Goal: Transaction & Acquisition: Book appointment/travel/reservation

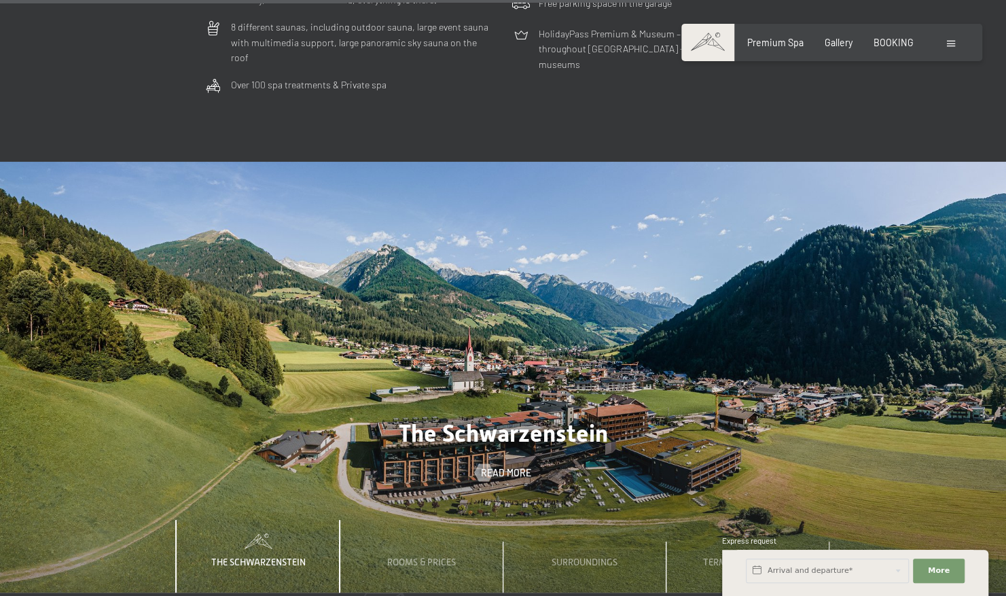
scroll to position [3783, 0]
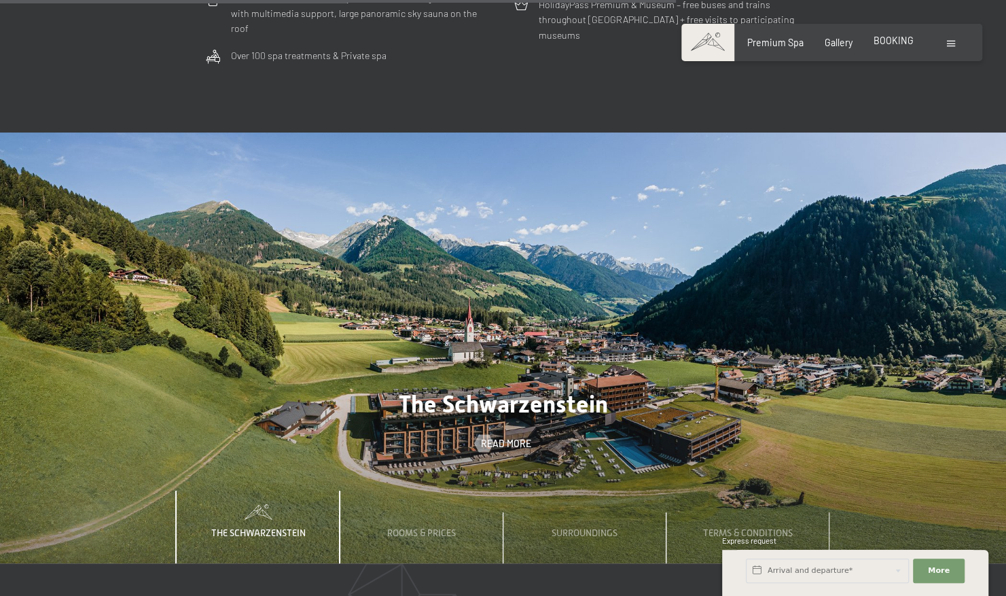
click at [893, 35] on span "BOOKING" at bounding box center [894, 41] width 40 height 12
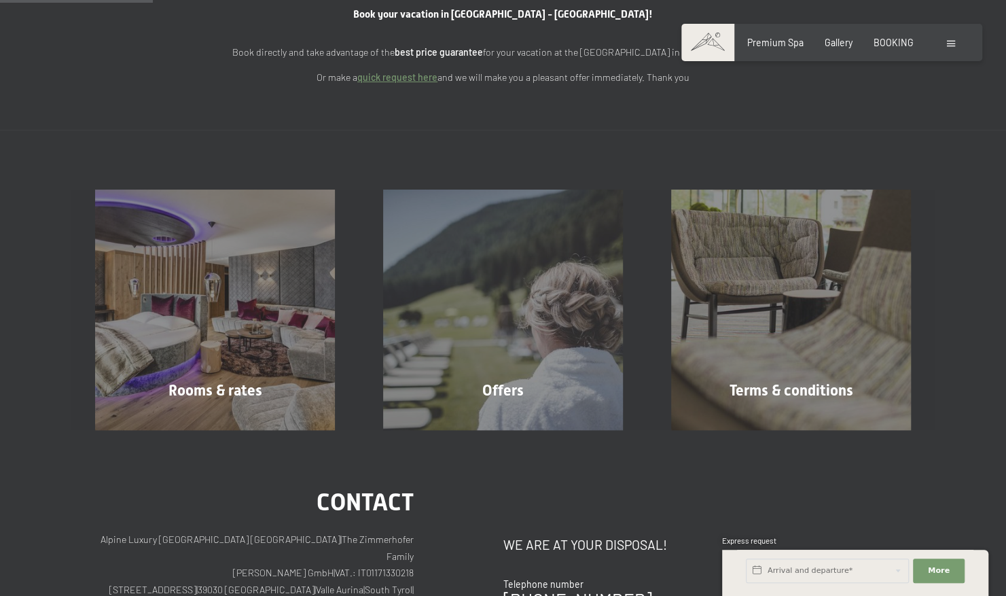
scroll to position [190, 0]
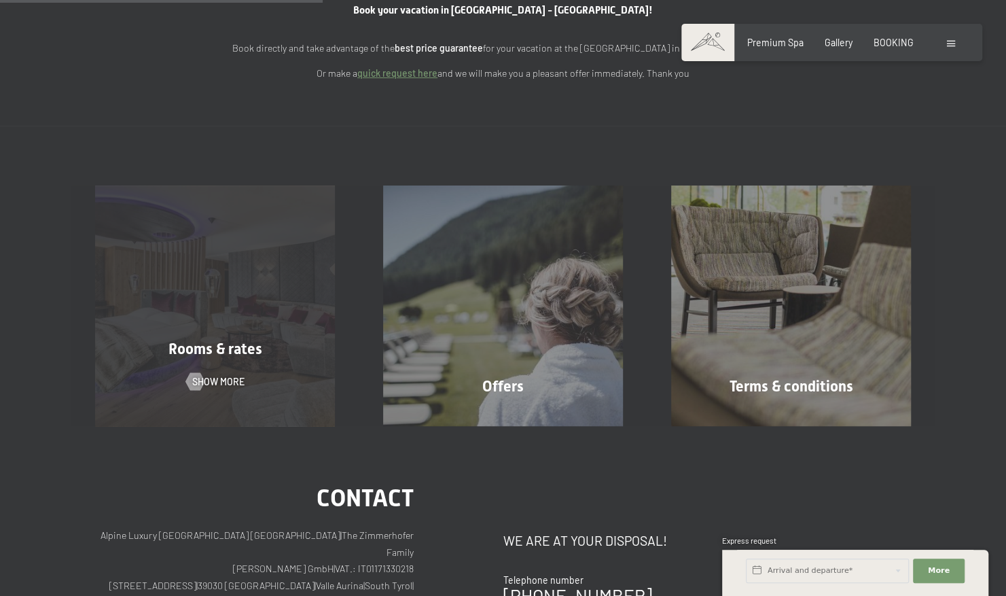
click at [199, 366] on div "Rooms & rates Show more" at bounding box center [215, 305] width 288 height 240
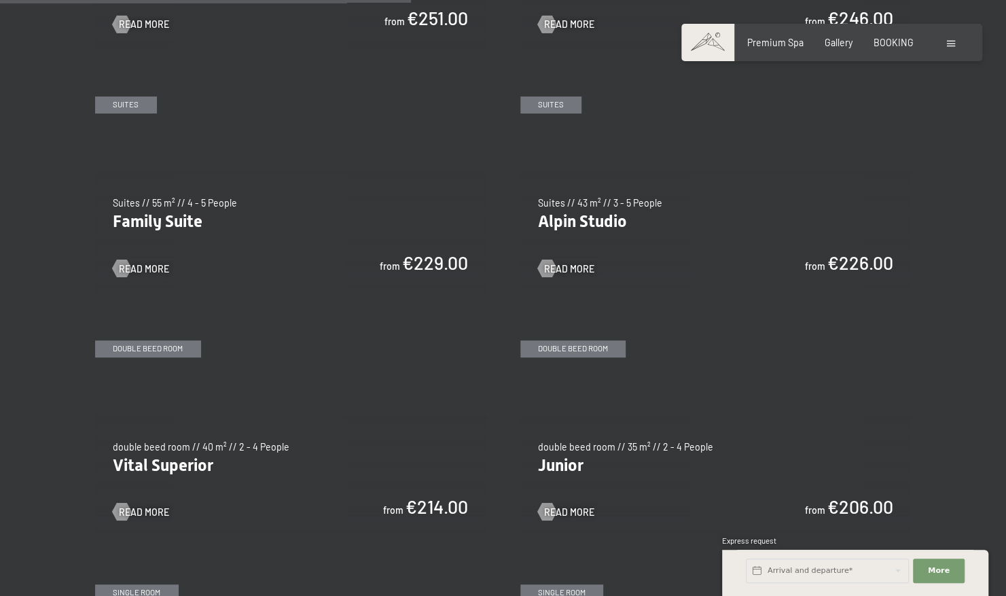
scroll to position [1470, 0]
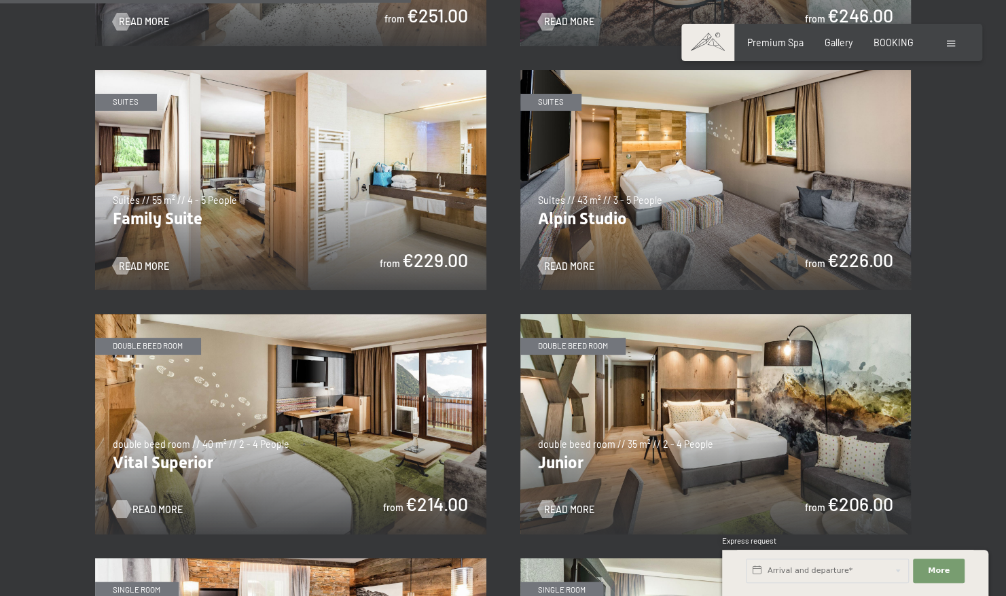
click at [153, 502] on span "Read more" at bounding box center [157, 509] width 50 height 14
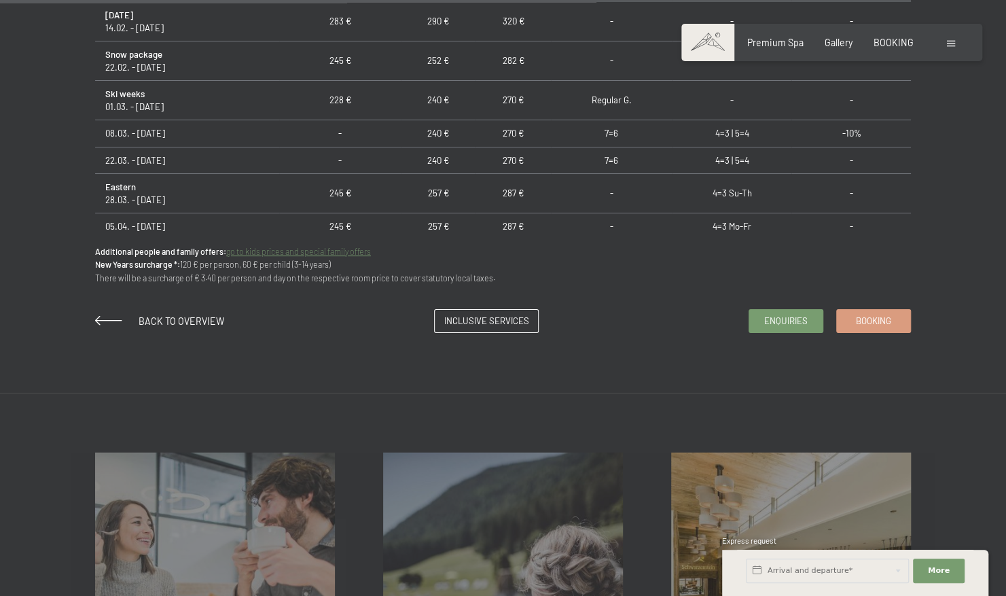
scroll to position [940, 0]
click at [781, 559] on input "text" at bounding box center [827, 571] width 163 height 24
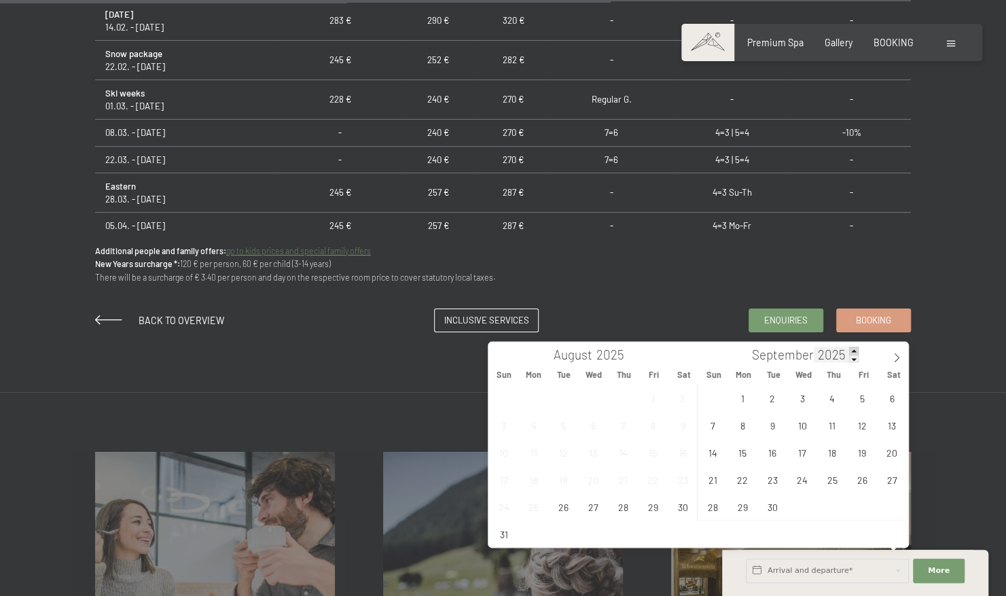
click at [852, 348] on span at bounding box center [854, 351] width 10 height 8
type input "2026"
click at [503, 353] on icon at bounding box center [500, 358] width 10 height 10
click at [505, 359] on span at bounding box center [500, 353] width 23 height 23
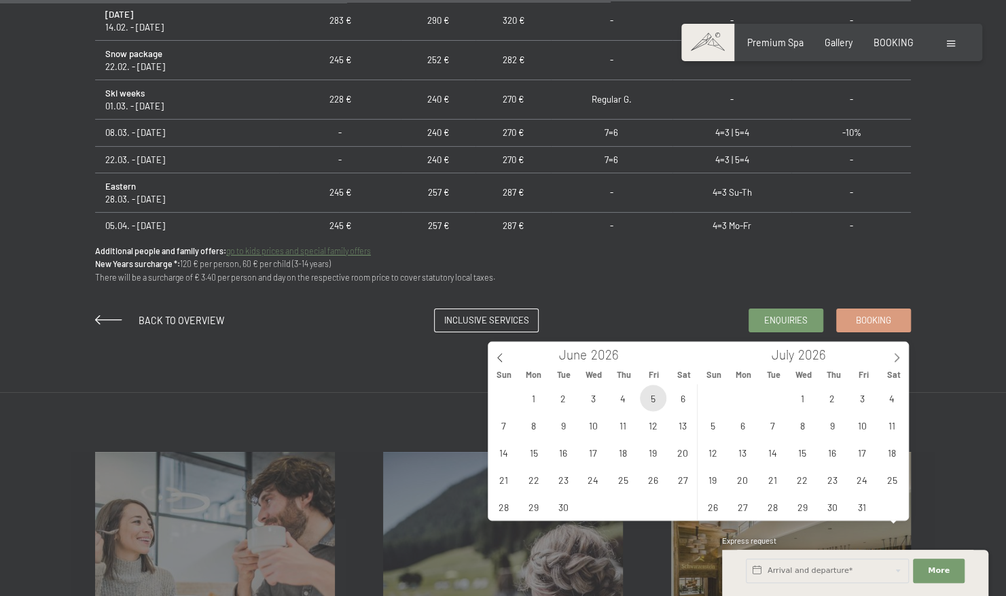
click at [659, 397] on span "5" at bounding box center [653, 398] width 26 height 26
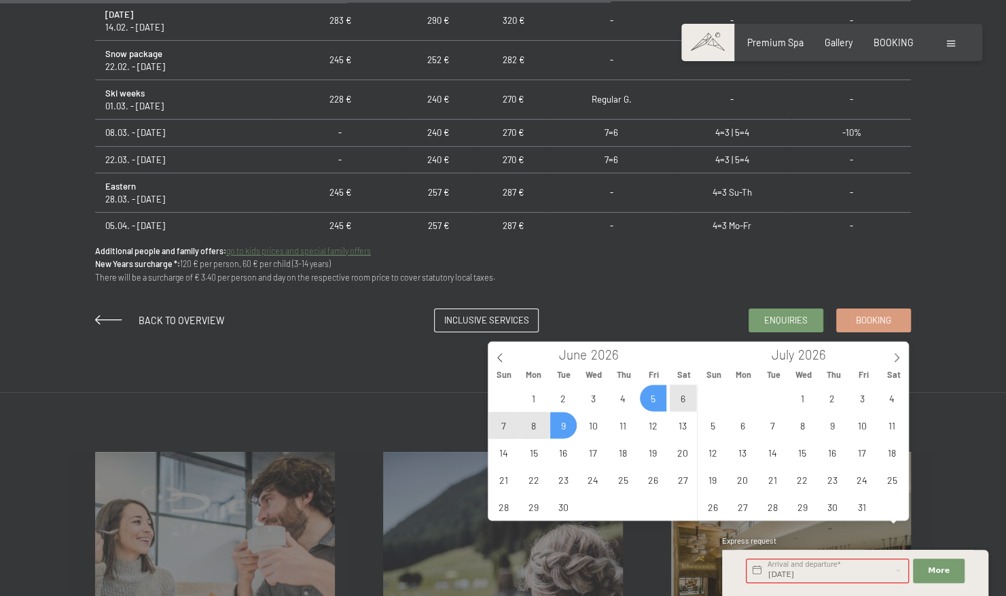
click at [554, 421] on span "9" at bounding box center [563, 425] width 26 height 26
type input "Fri. 05/06/2026 - Tue. 09/06/2026"
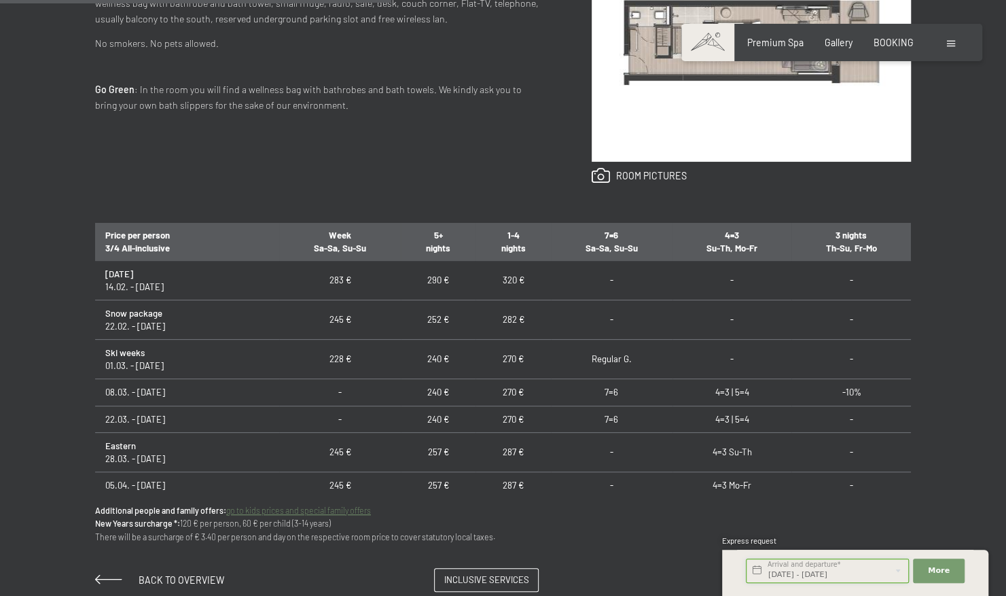
scroll to position [795, 0]
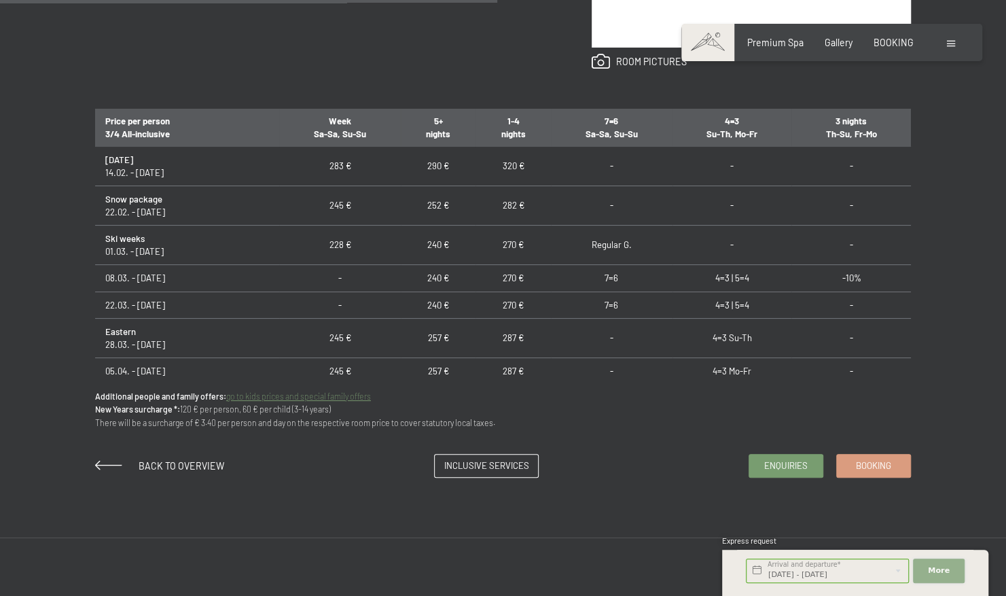
click at [937, 568] on span "More" at bounding box center [939, 570] width 22 height 11
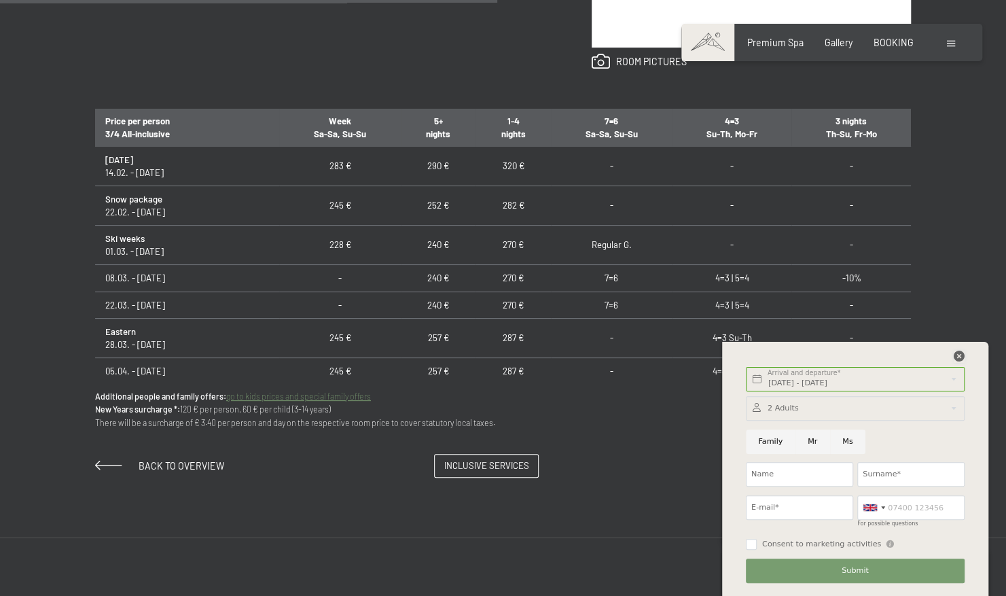
click at [961, 356] on icon at bounding box center [959, 356] width 11 height 11
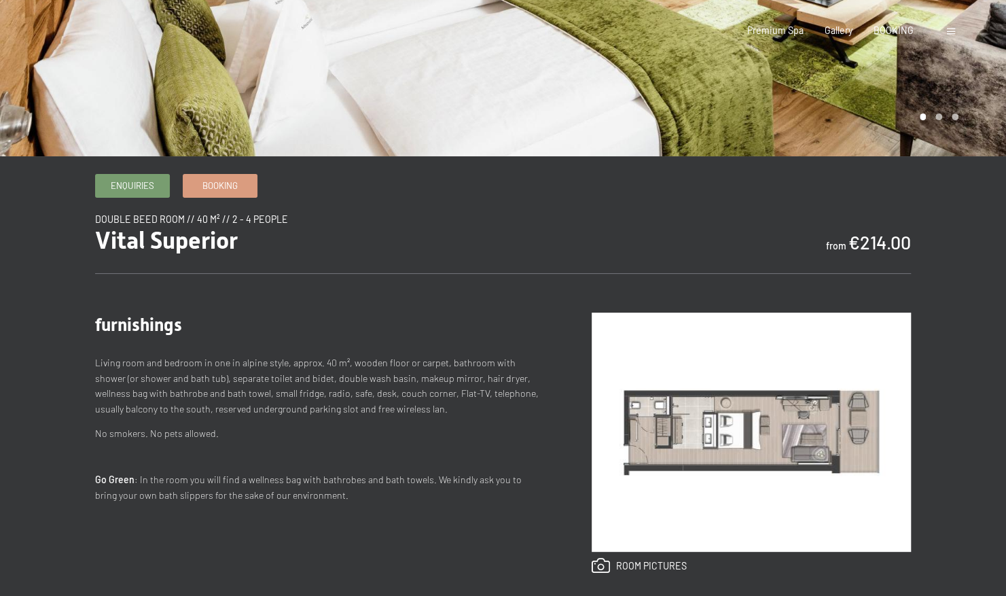
scroll to position [0, 0]
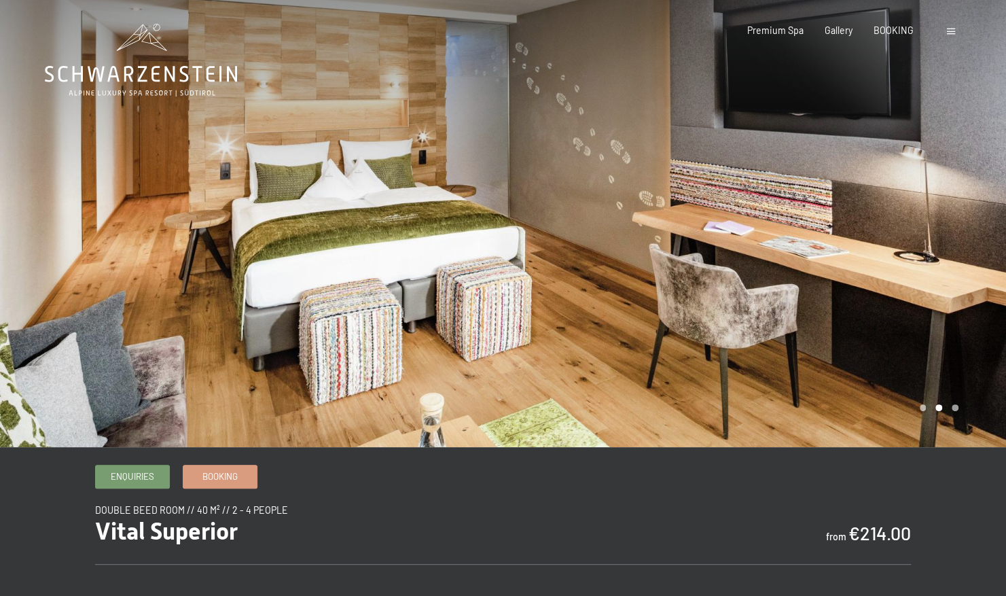
click at [148, 73] on icon at bounding box center [141, 60] width 192 height 73
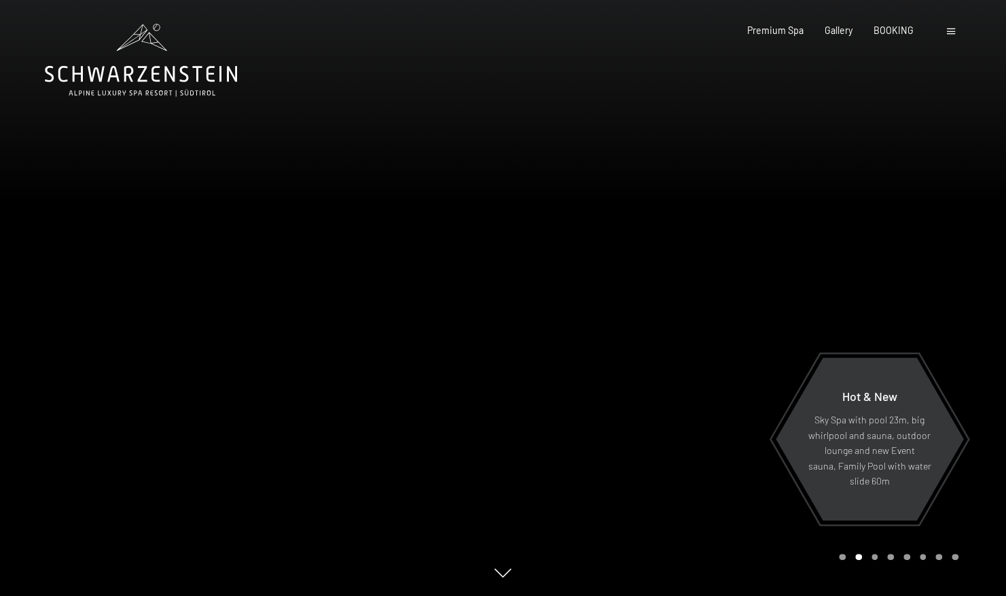
click at [576, 277] on div at bounding box center [754, 298] width 503 height 596
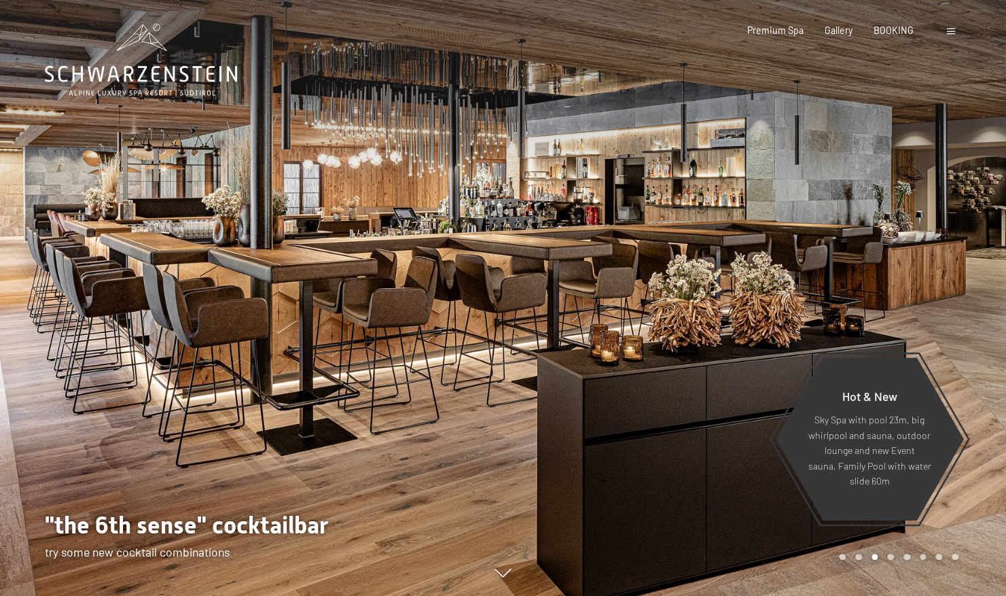
click at [576, 277] on div at bounding box center [754, 298] width 503 height 596
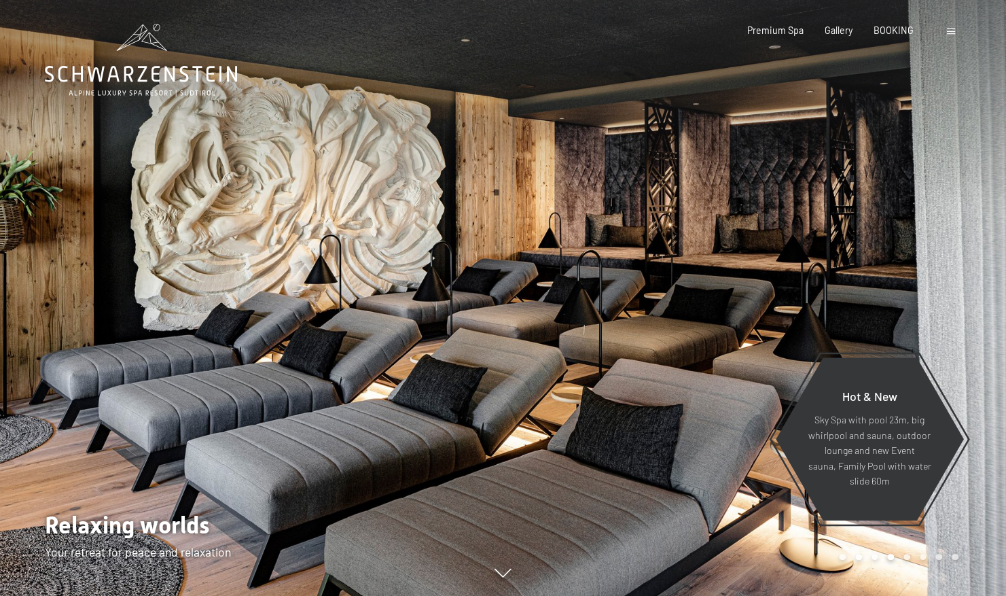
click at [783, 272] on div at bounding box center [754, 298] width 503 height 596
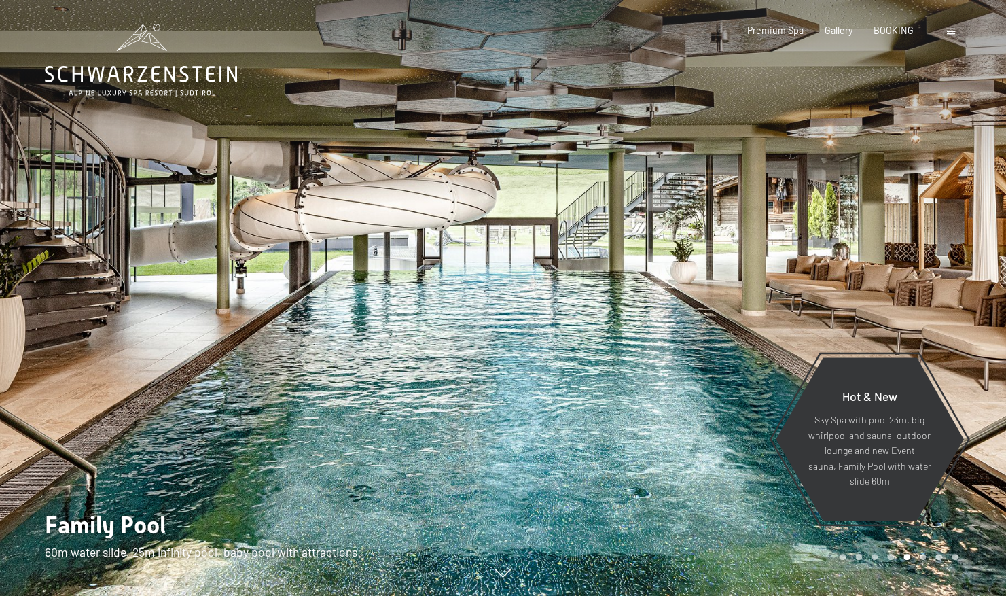
click at [783, 272] on div at bounding box center [754, 298] width 503 height 596
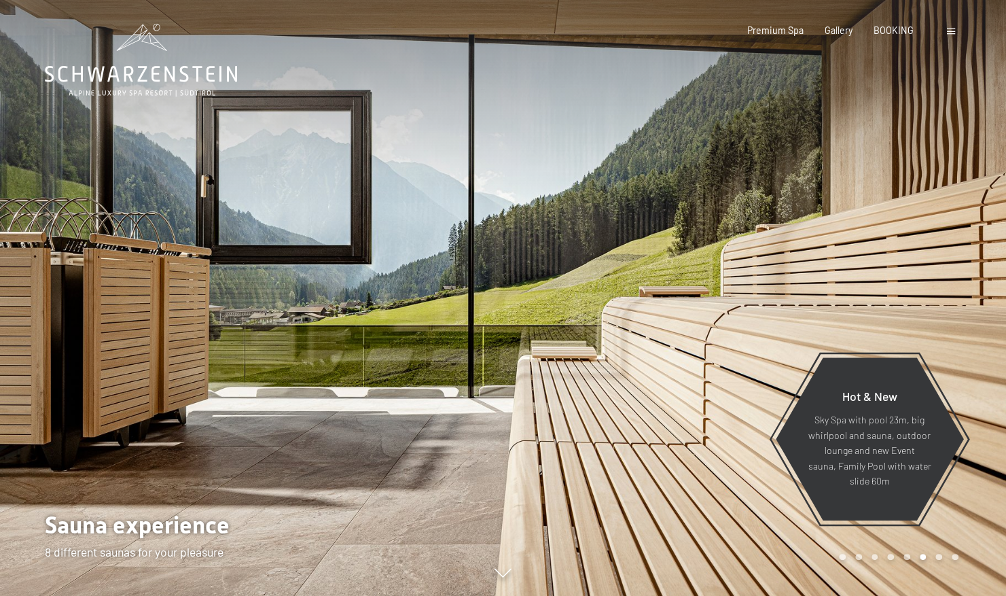
click at [783, 272] on div at bounding box center [754, 298] width 503 height 596
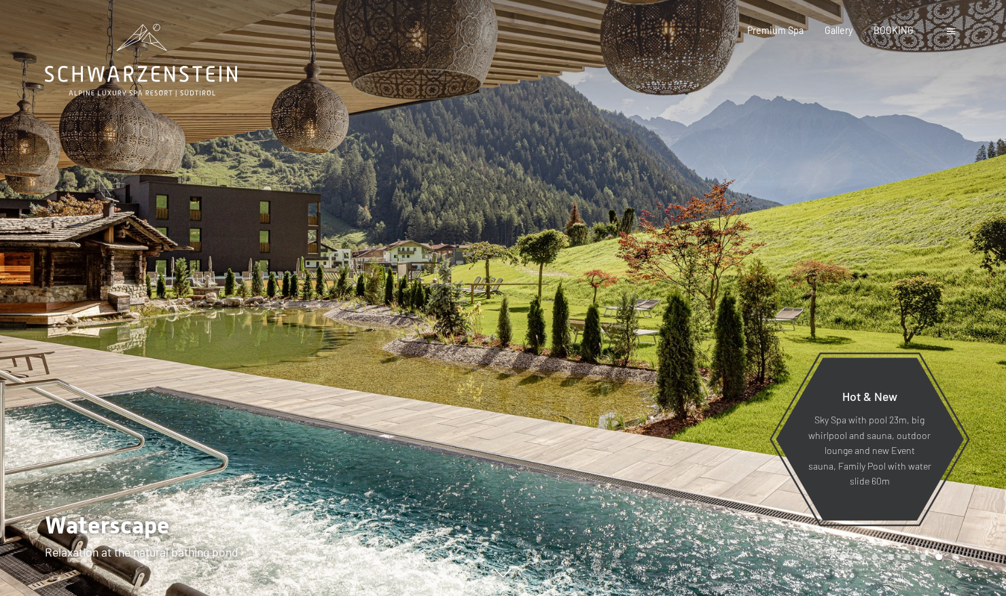
click at [783, 272] on div at bounding box center [754, 298] width 503 height 596
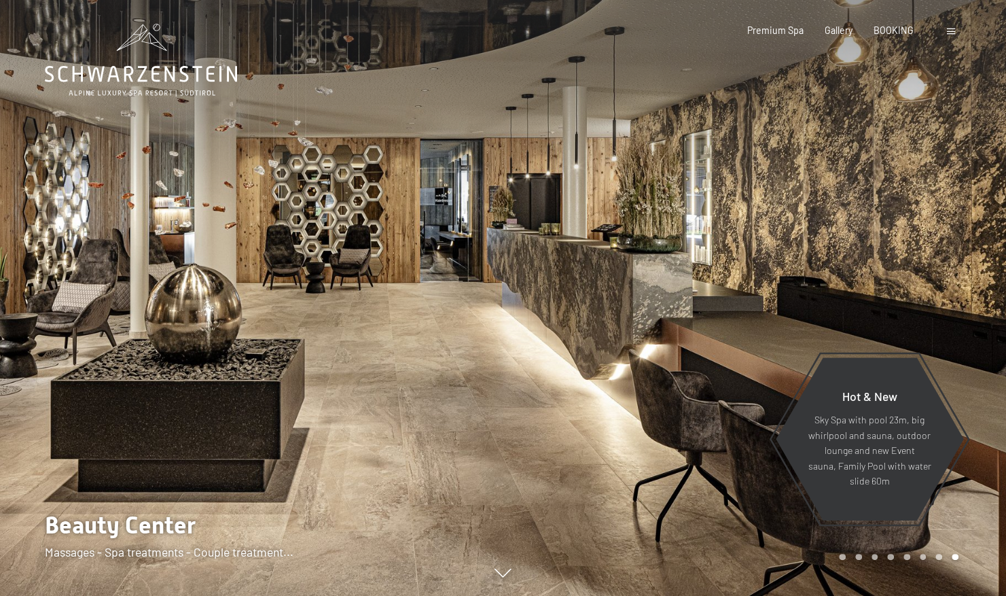
click at [783, 272] on div at bounding box center [754, 298] width 503 height 596
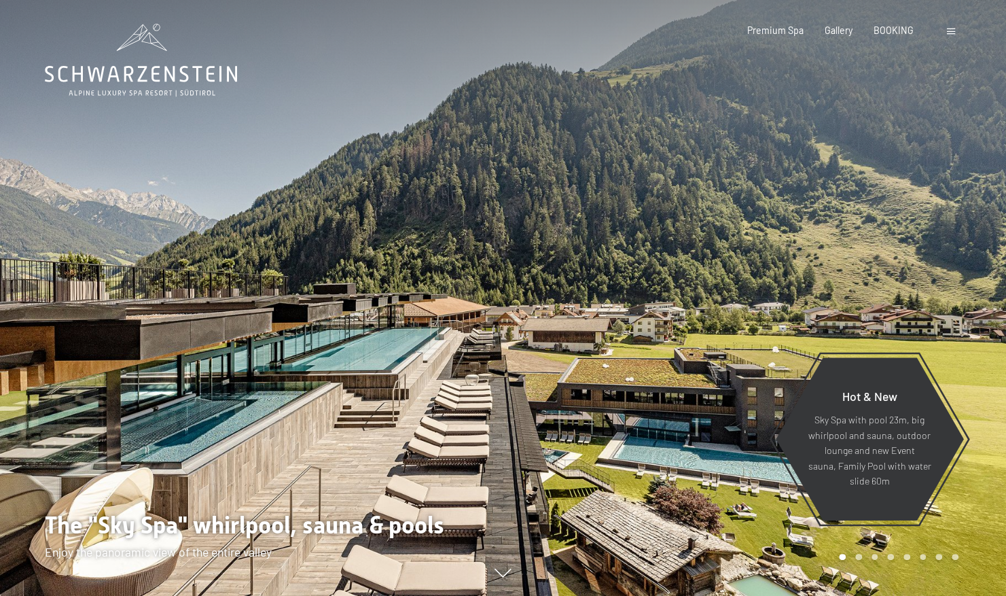
click at [783, 272] on div at bounding box center [754, 298] width 503 height 596
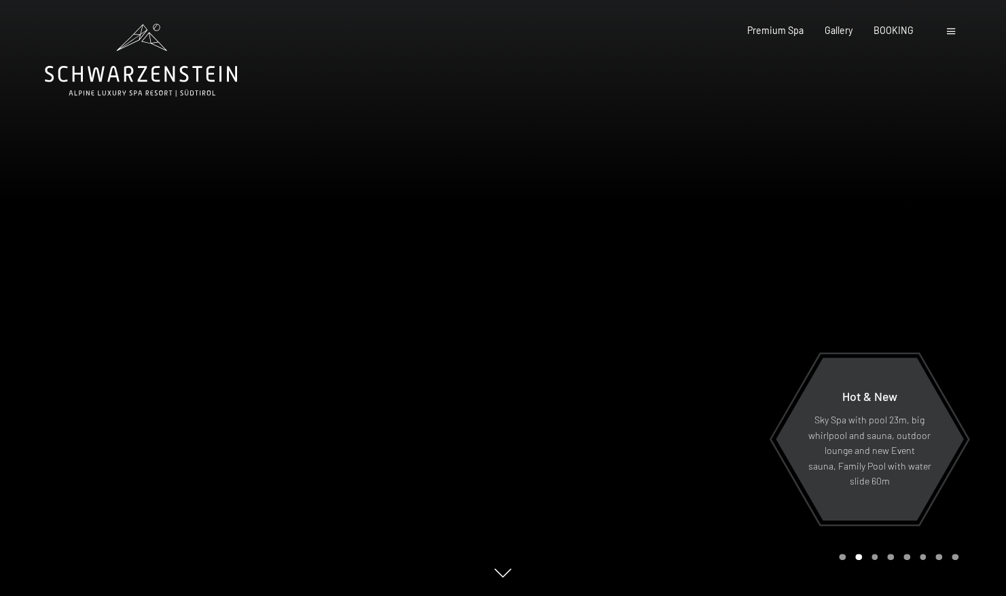
click at [783, 272] on div at bounding box center [754, 298] width 503 height 596
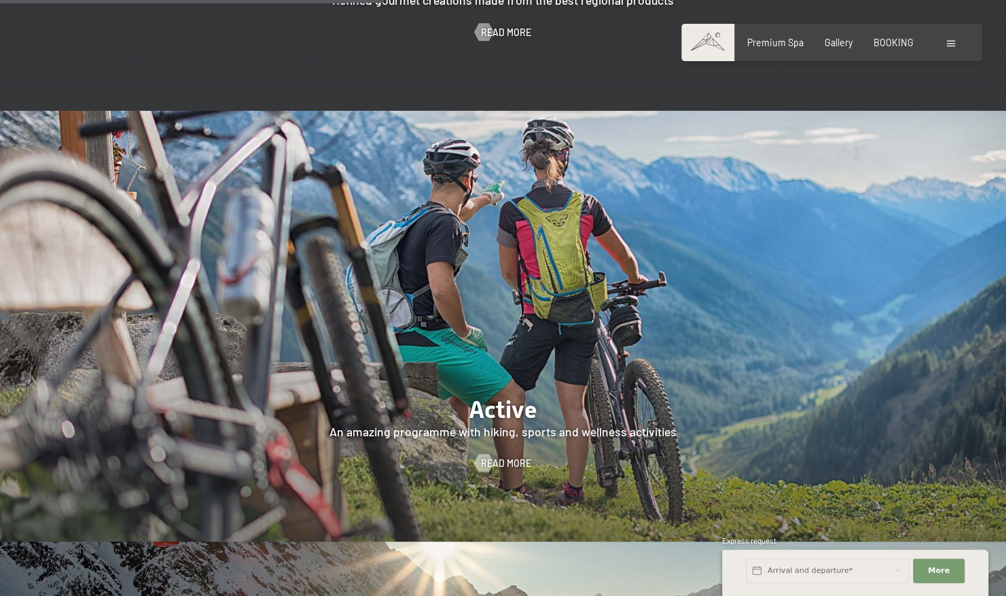
scroll to position [2396, 0]
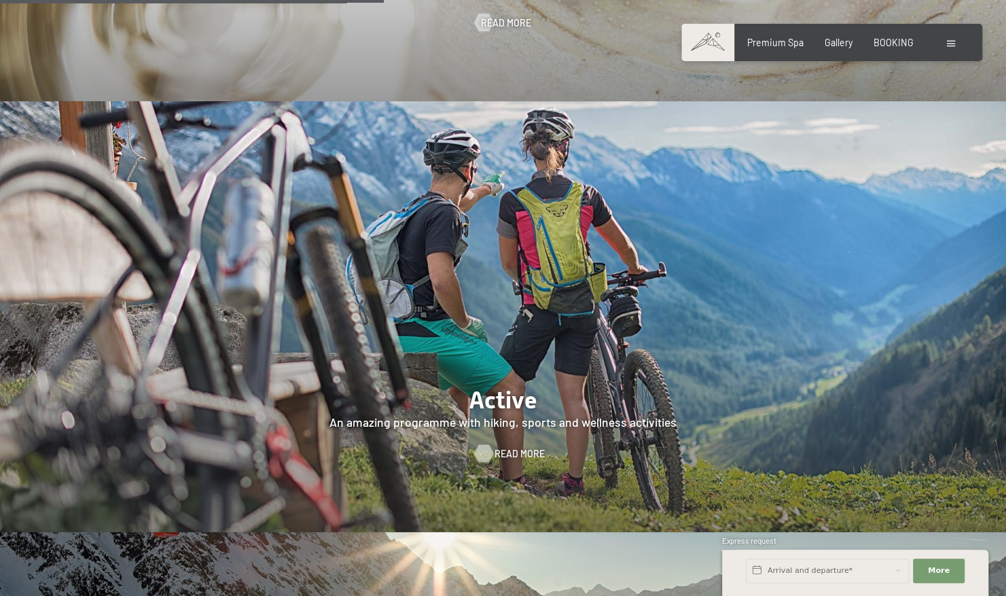
click at [506, 447] on span "Read more" at bounding box center [520, 454] width 50 height 14
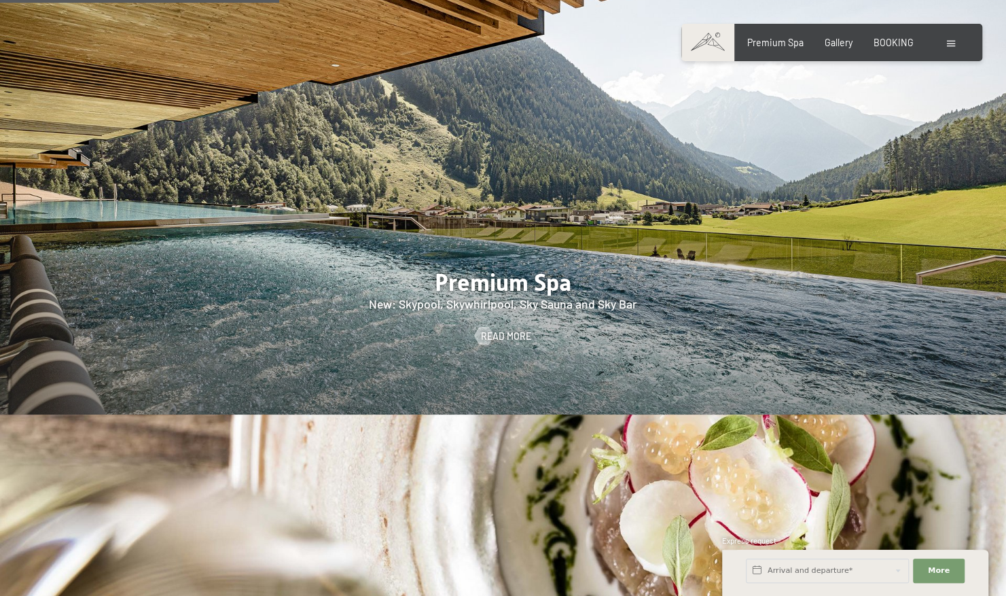
scroll to position [1552, 0]
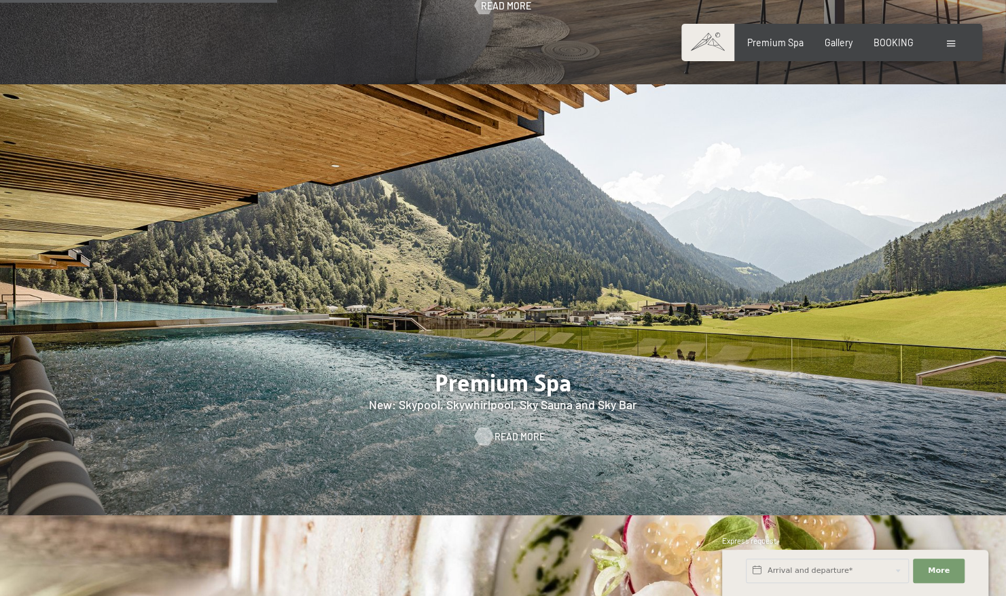
click at [508, 430] on span "Read more" at bounding box center [520, 437] width 50 height 14
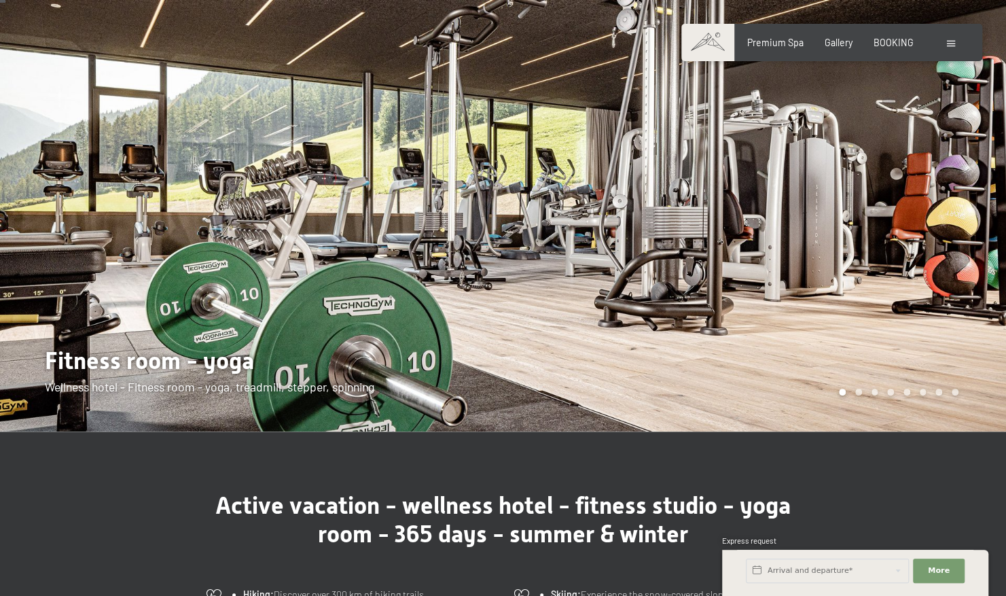
scroll to position [20, 0]
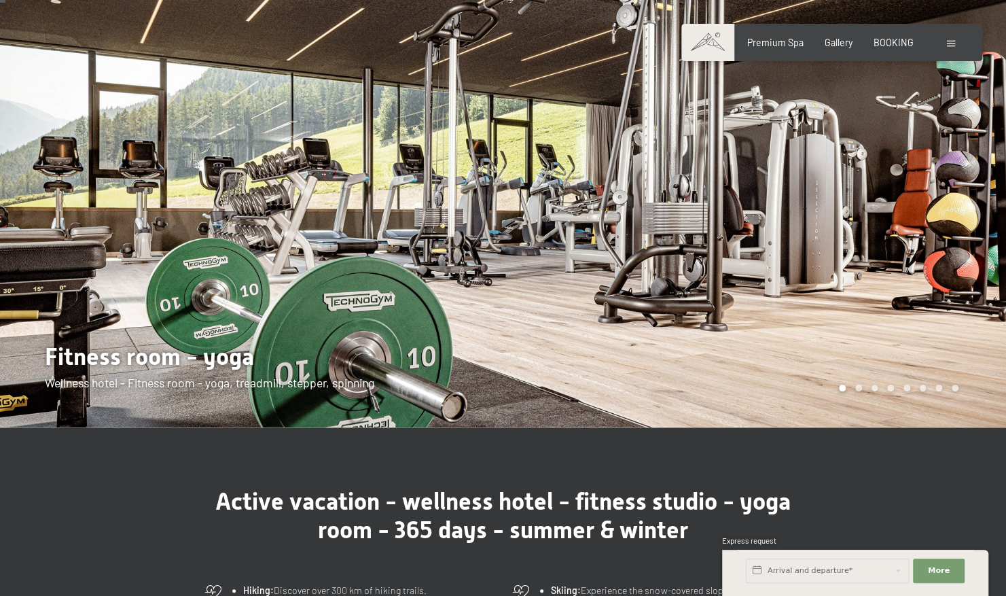
click at [860, 260] on div at bounding box center [754, 203] width 503 height 447
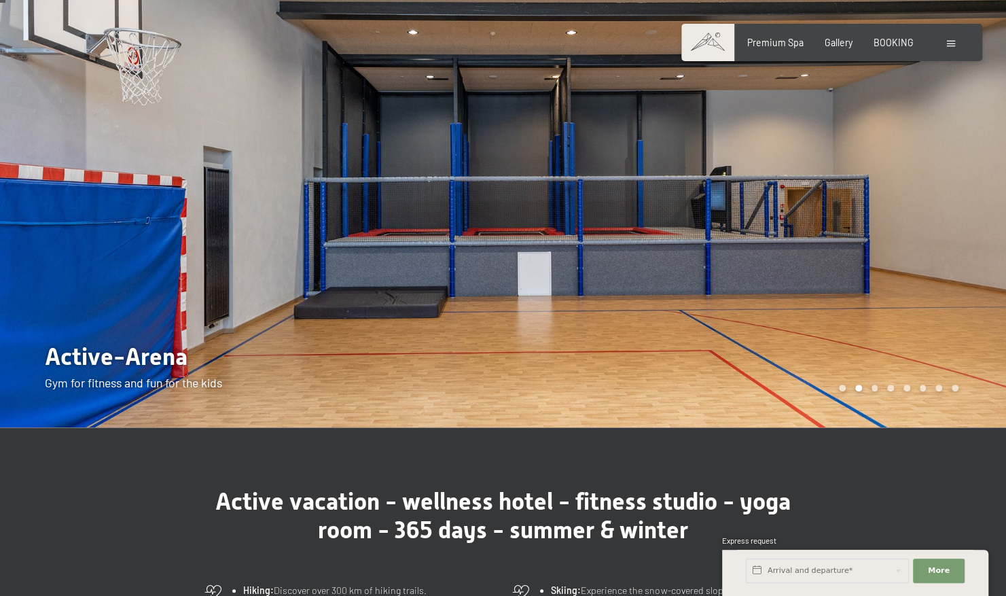
click at [860, 260] on div at bounding box center [754, 203] width 503 height 447
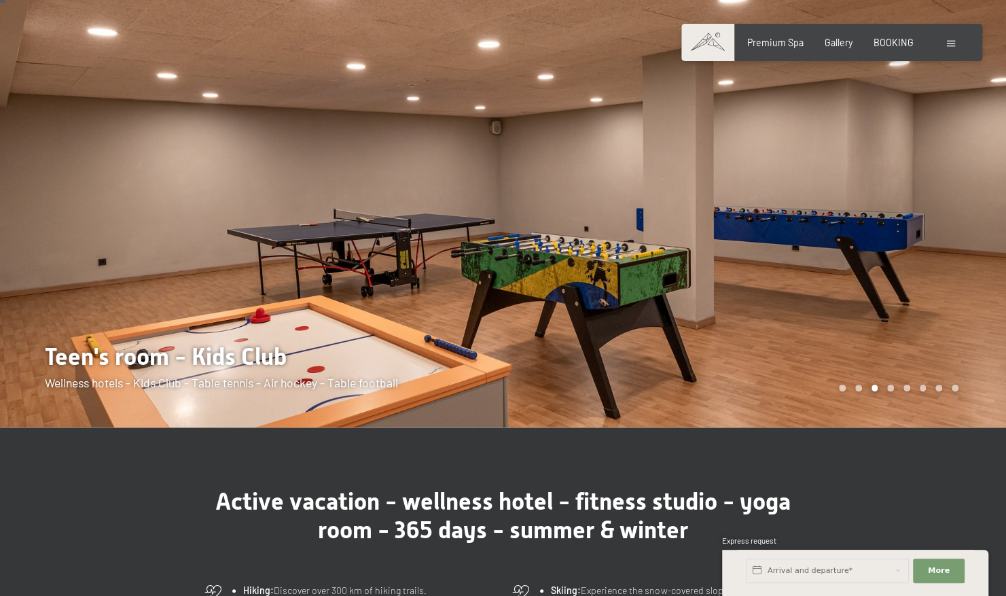
click at [860, 260] on div at bounding box center [754, 203] width 503 height 447
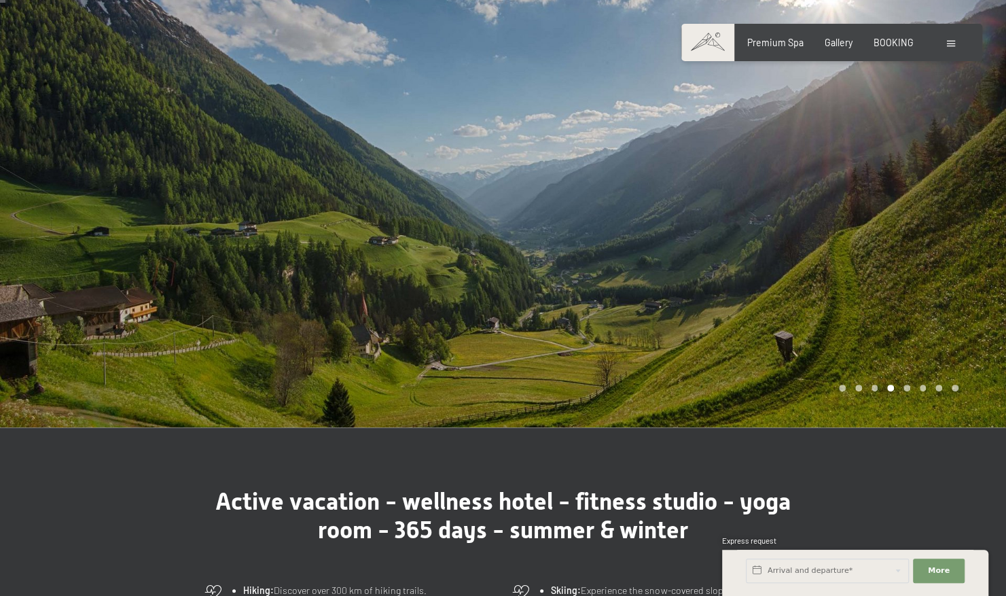
click at [860, 260] on div at bounding box center [754, 203] width 503 height 447
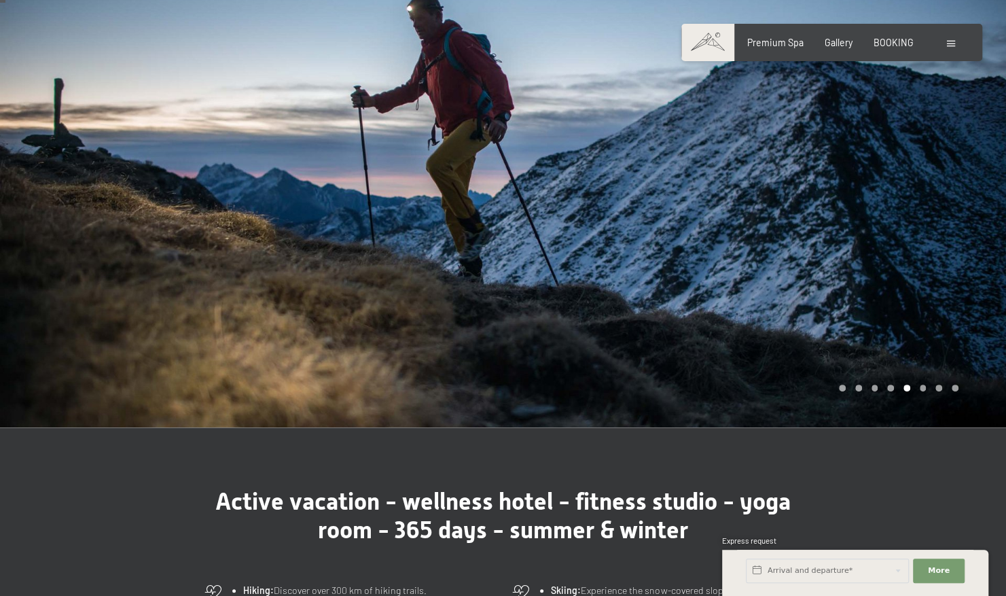
click at [860, 263] on div at bounding box center [754, 203] width 503 height 447
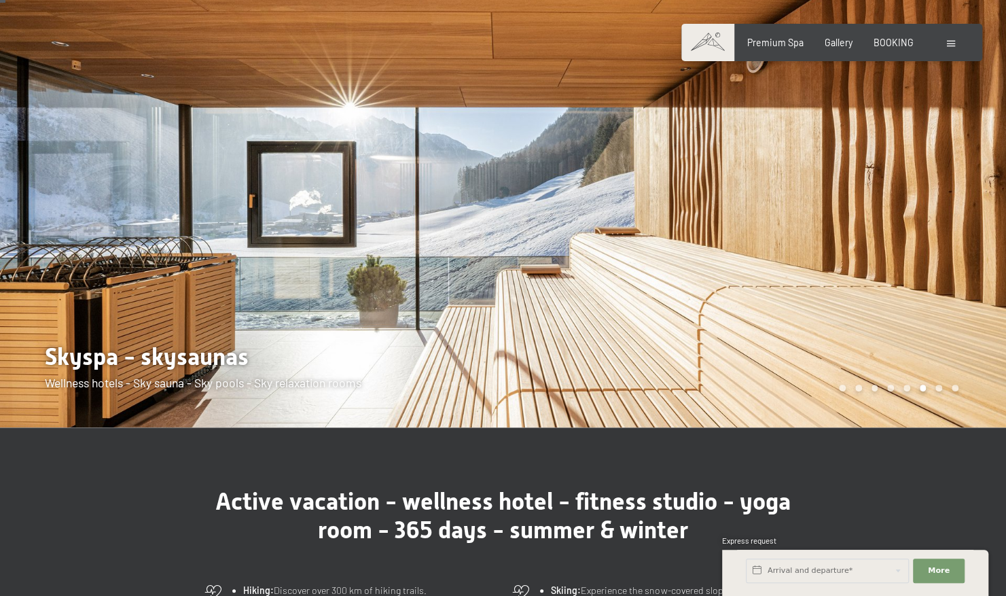
click at [860, 263] on div at bounding box center [754, 203] width 503 height 447
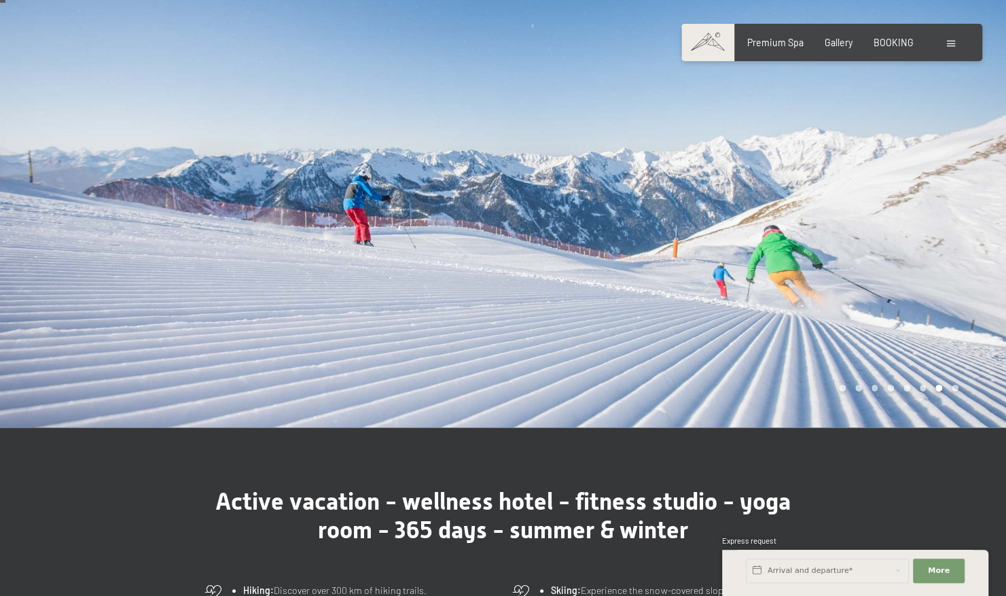
click at [860, 263] on div at bounding box center [754, 203] width 503 height 447
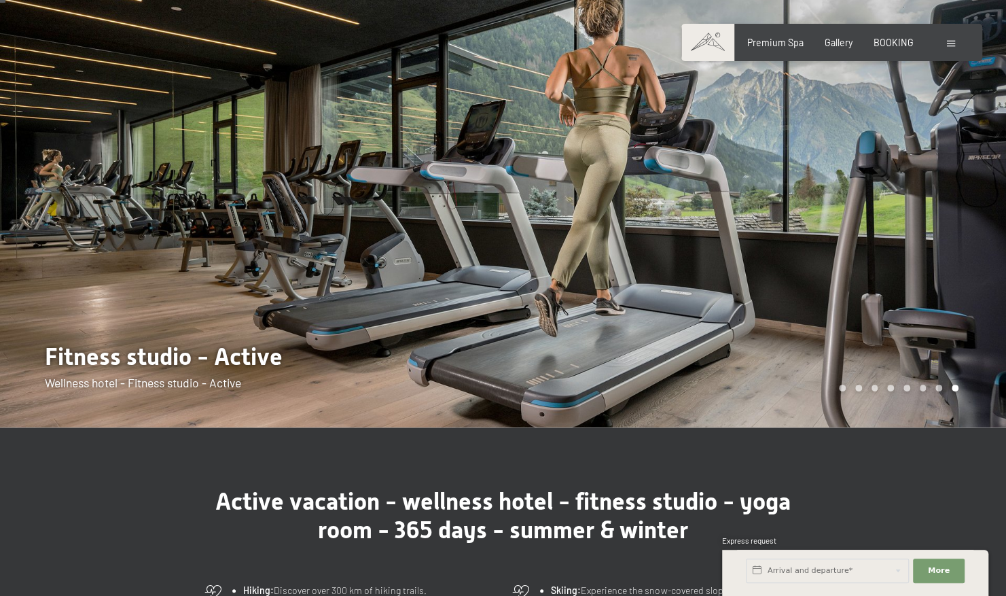
scroll to position [0, 0]
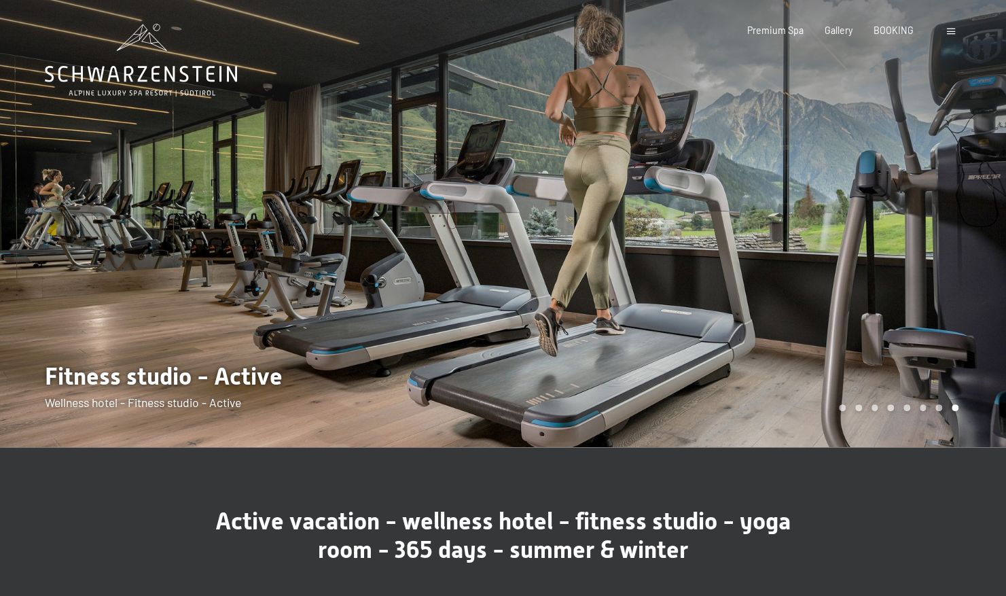
click at [880, 254] on div at bounding box center [754, 223] width 503 height 447
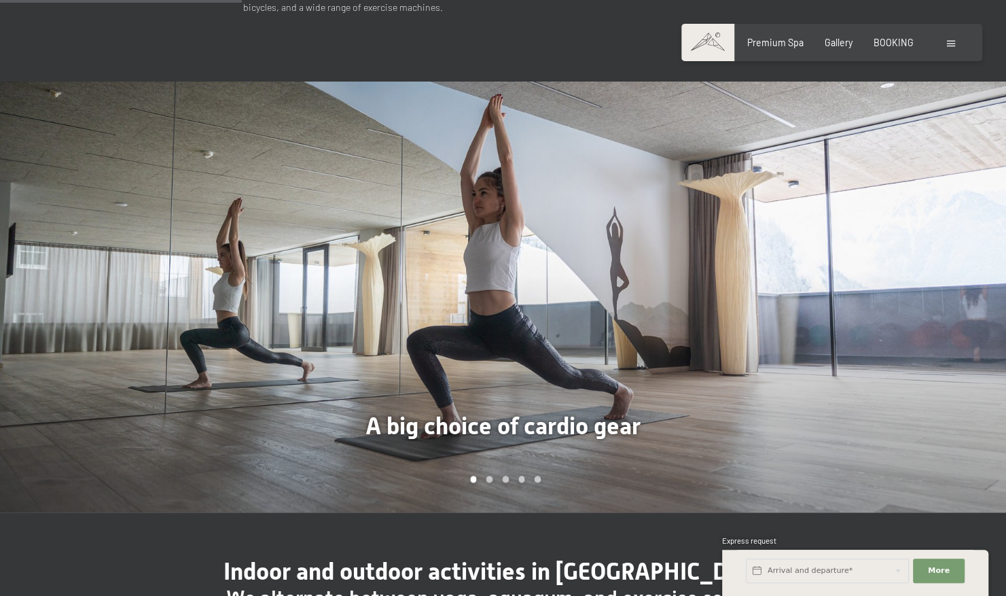
scroll to position [855, 0]
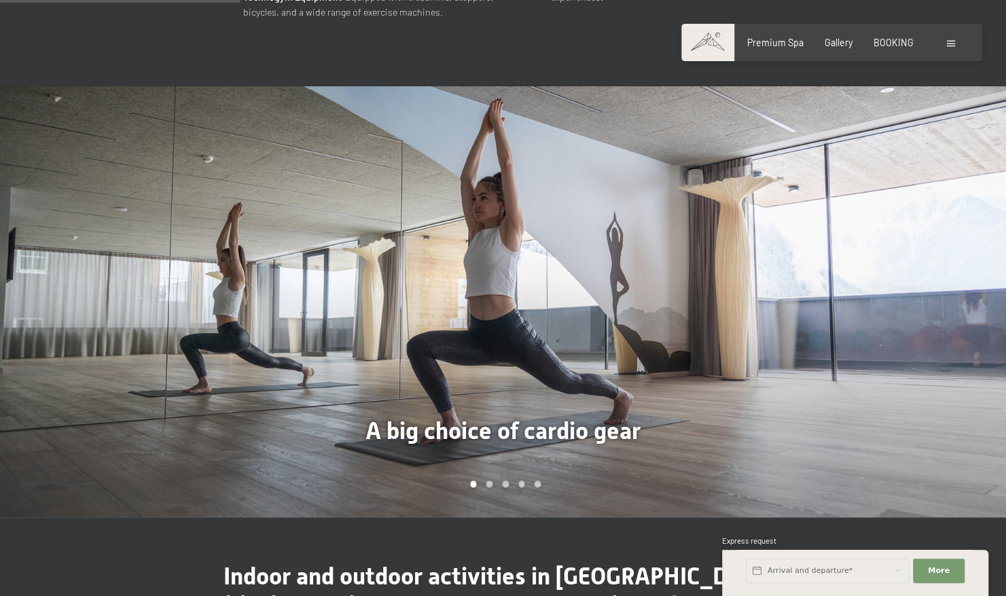
click at [880, 254] on div at bounding box center [754, 301] width 503 height 431
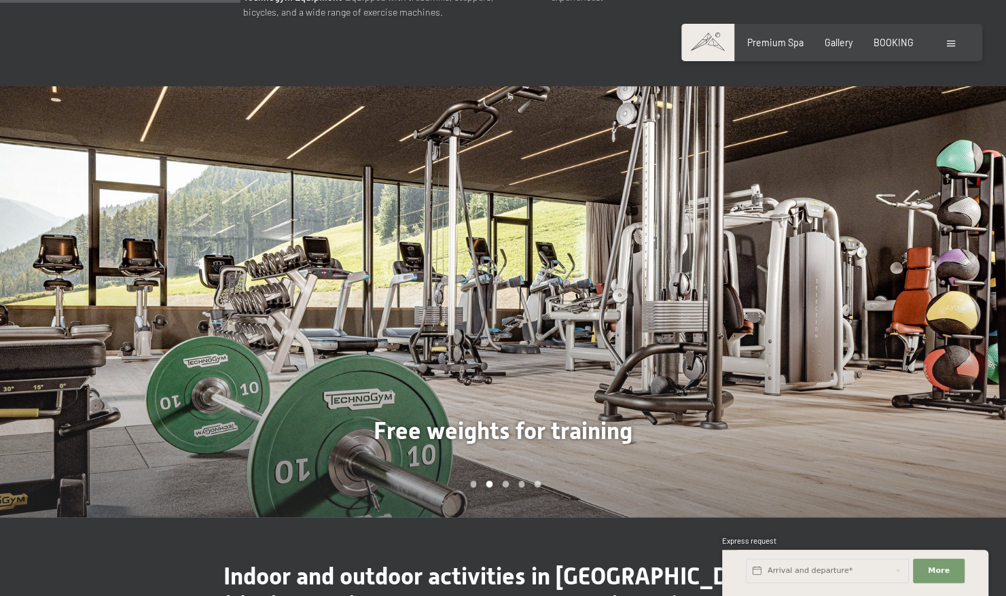
click at [880, 254] on div at bounding box center [754, 301] width 503 height 431
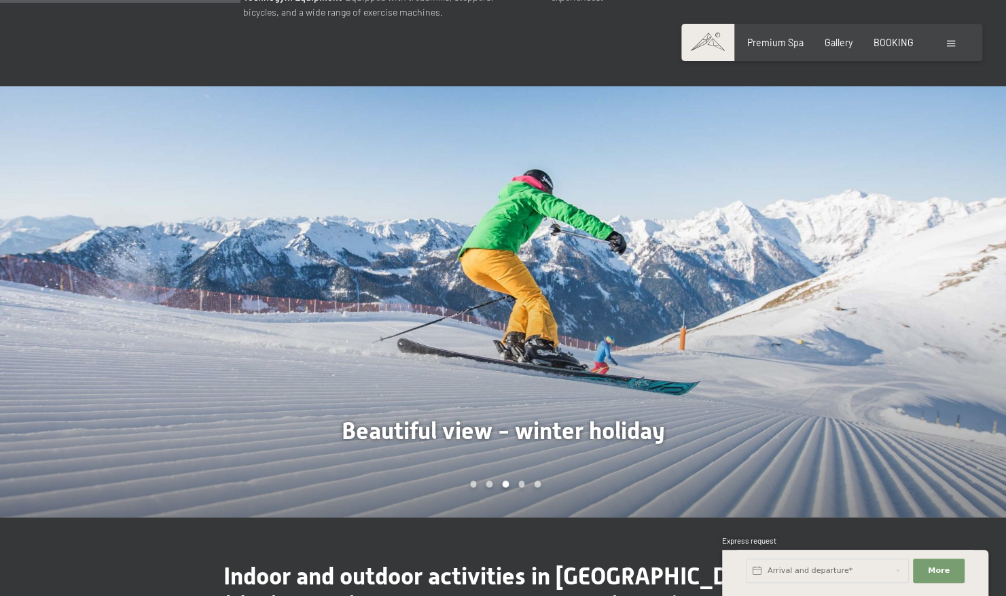
click at [880, 254] on div at bounding box center [754, 301] width 503 height 431
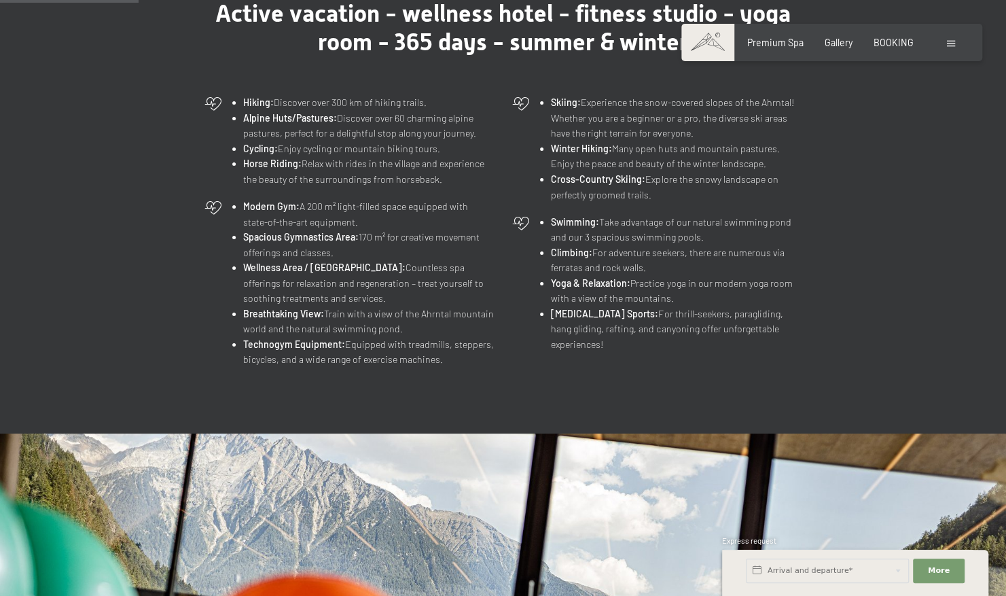
scroll to position [493, 0]
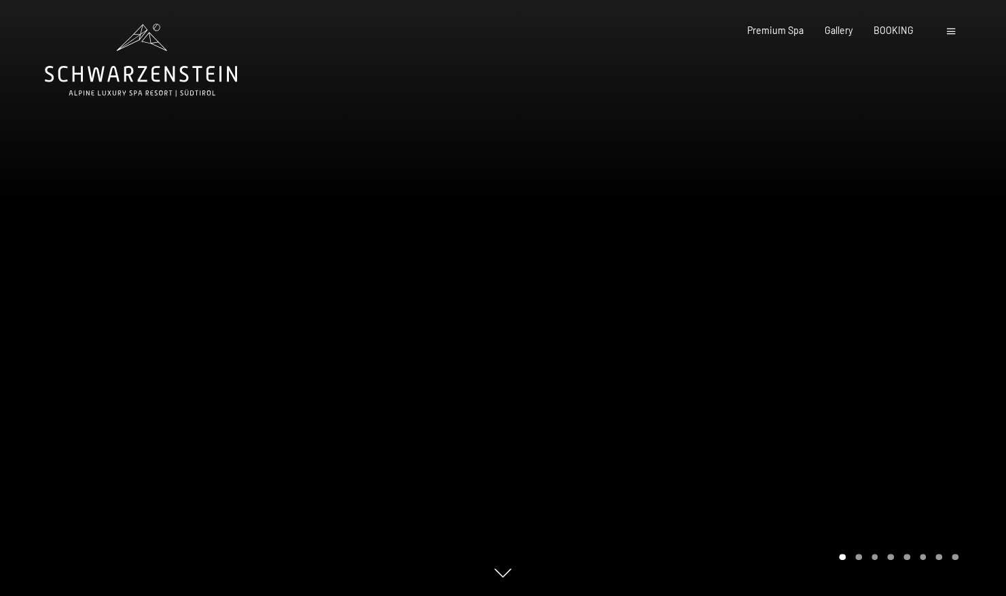
click at [846, 328] on div at bounding box center [754, 298] width 503 height 596
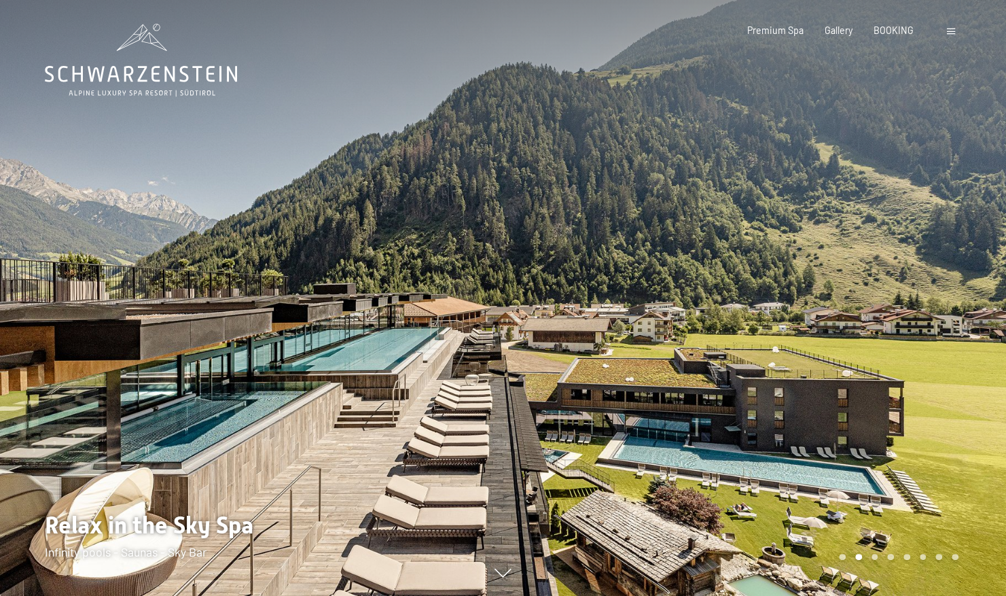
click at [846, 328] on div at bounding box center [754, 298] width 503 height 596
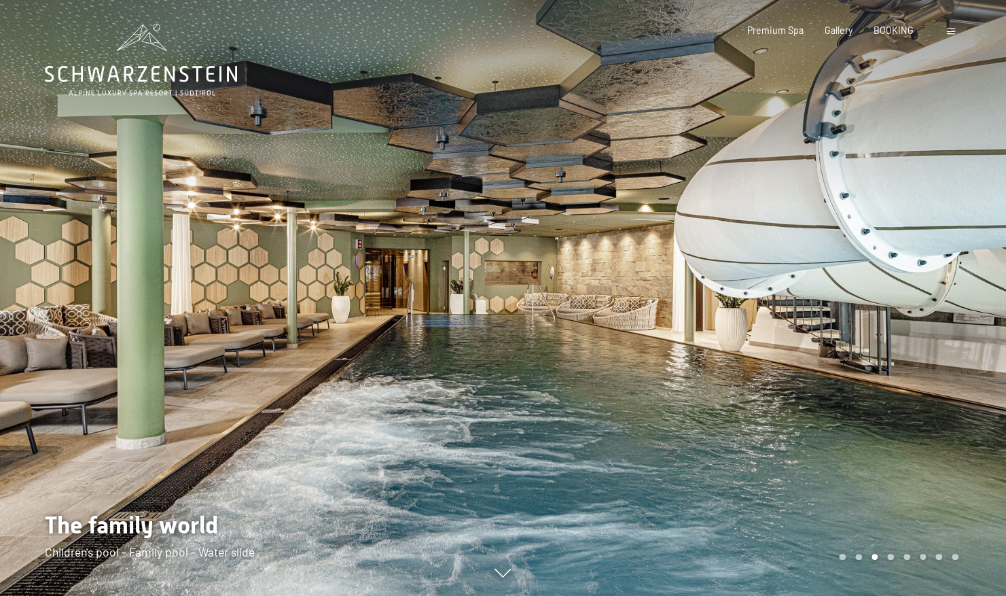
click at [846, 328] on div at bounding box center [754, 298] width 503 height 596
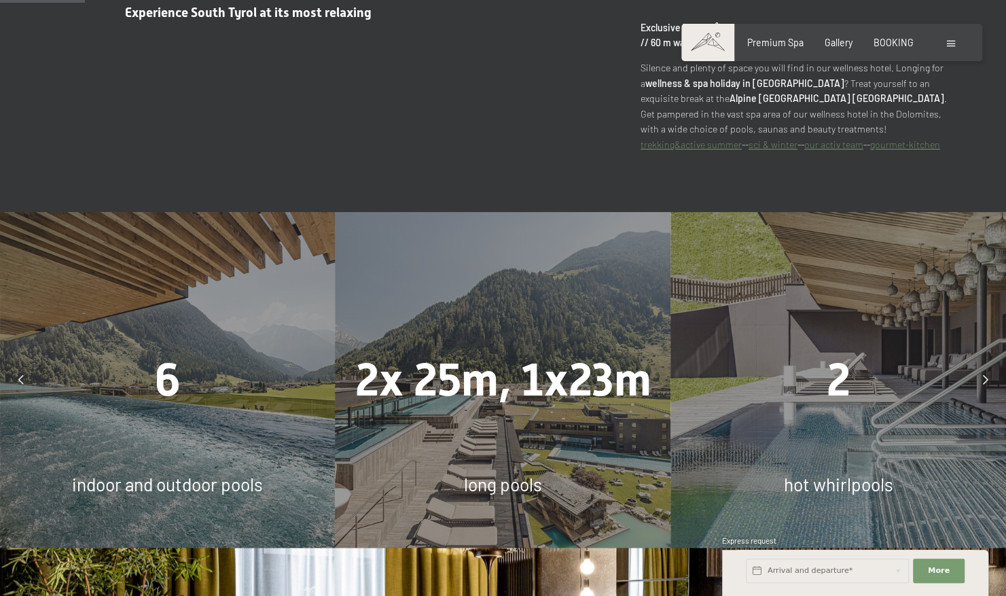
scroll to position [719, 0]
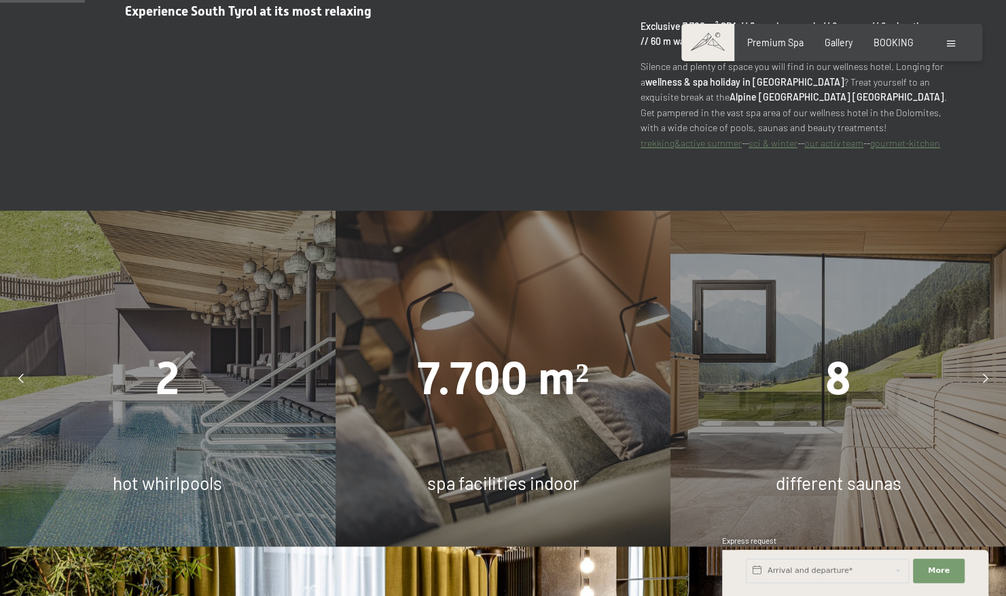
click at [985, 374] on icon at bounding box center [985, 379] width 5 height 10
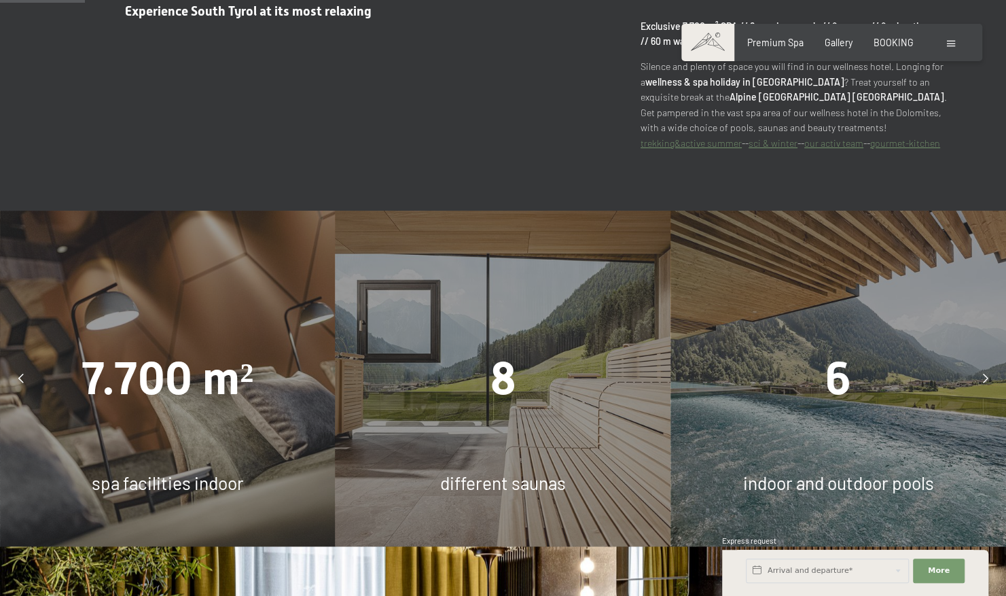
click at [985, 374] on icon at bounding box center [985, 379] width 5 height 10
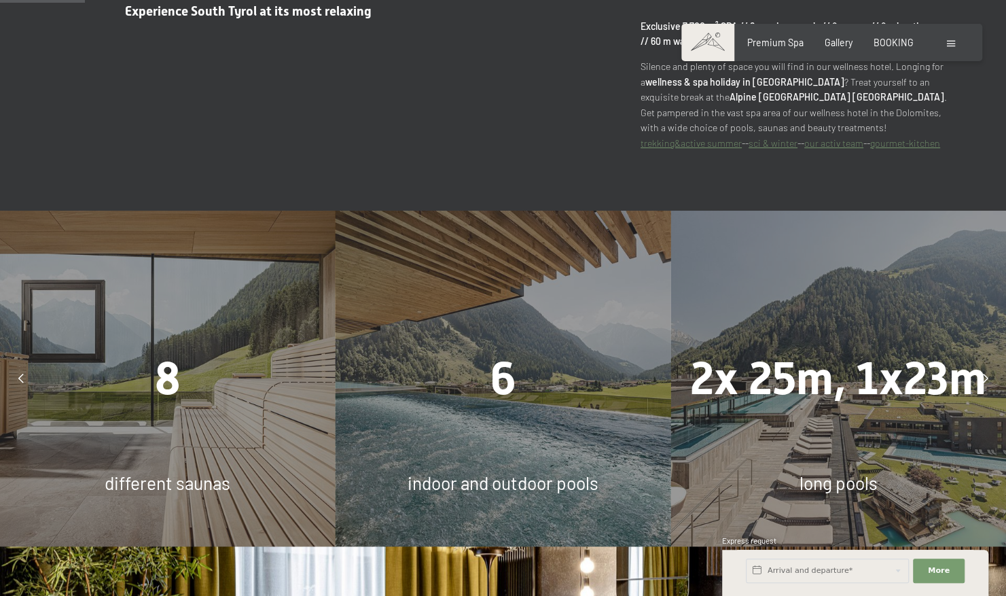
click at [985, 374] on icon at bounding box center [985, 379] width 5 height 10
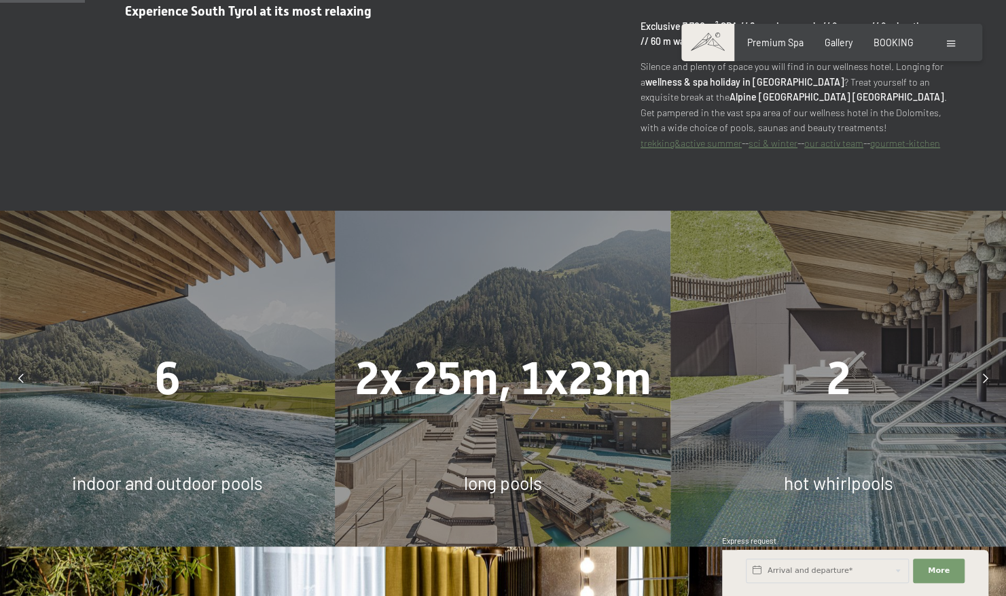
click at [985, 374] on icon at bounding box center [985, 379] width 5 height 10
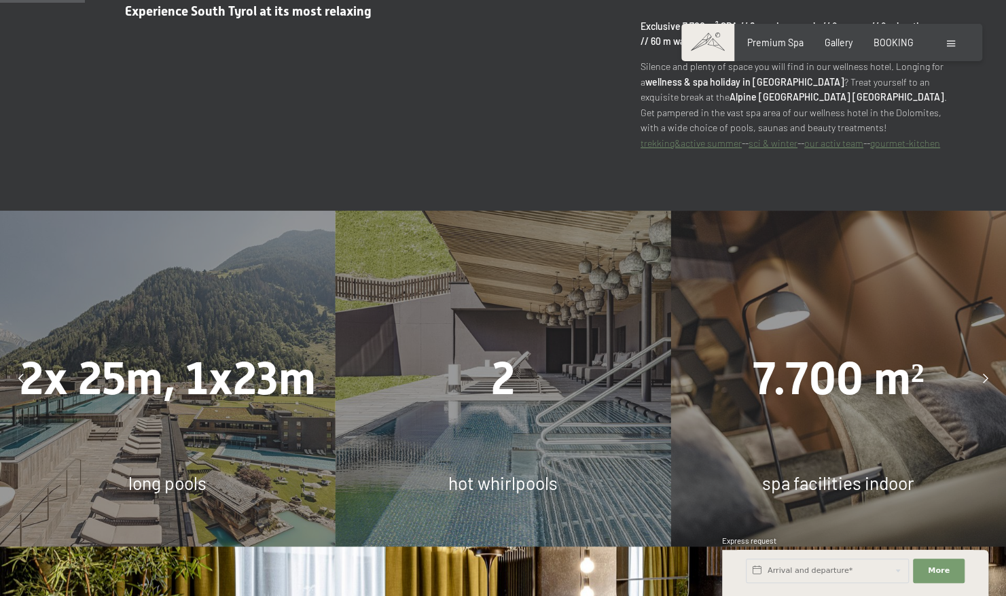
click at [985, 374] on icon at bounding box center [985, 379] width 5 height 10
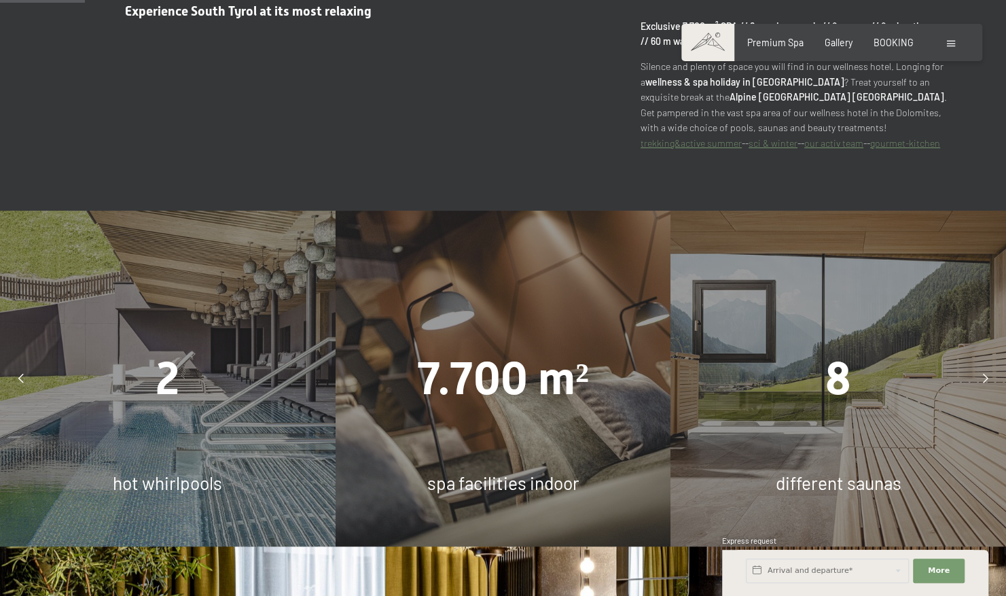
click at [985, 374] on icon at bounding box center [985, 379] width 5 height 10
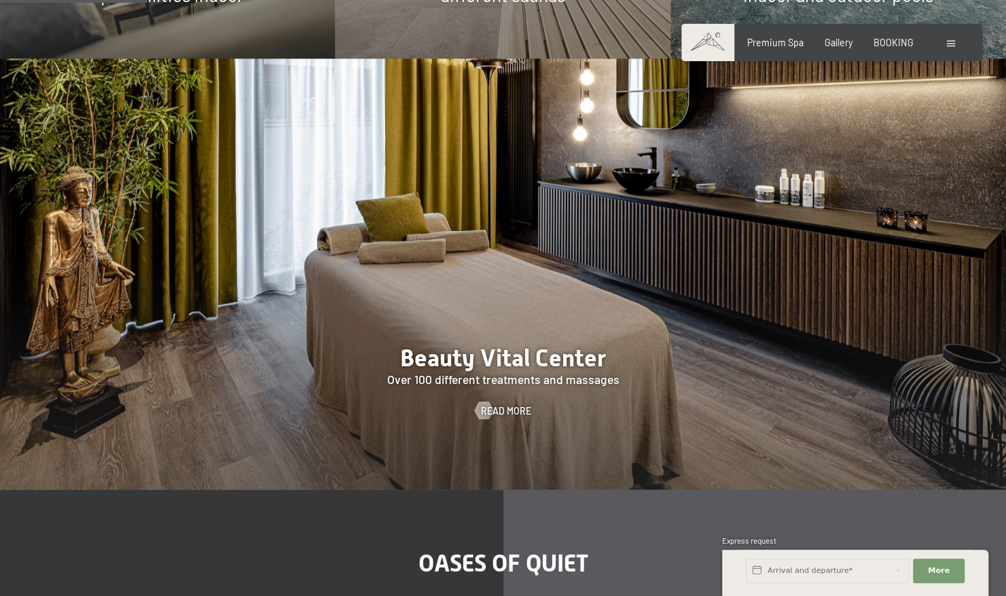
scroll to position [1397, 0]
